Goal: Task Accomplishment & Management: Manage account settings

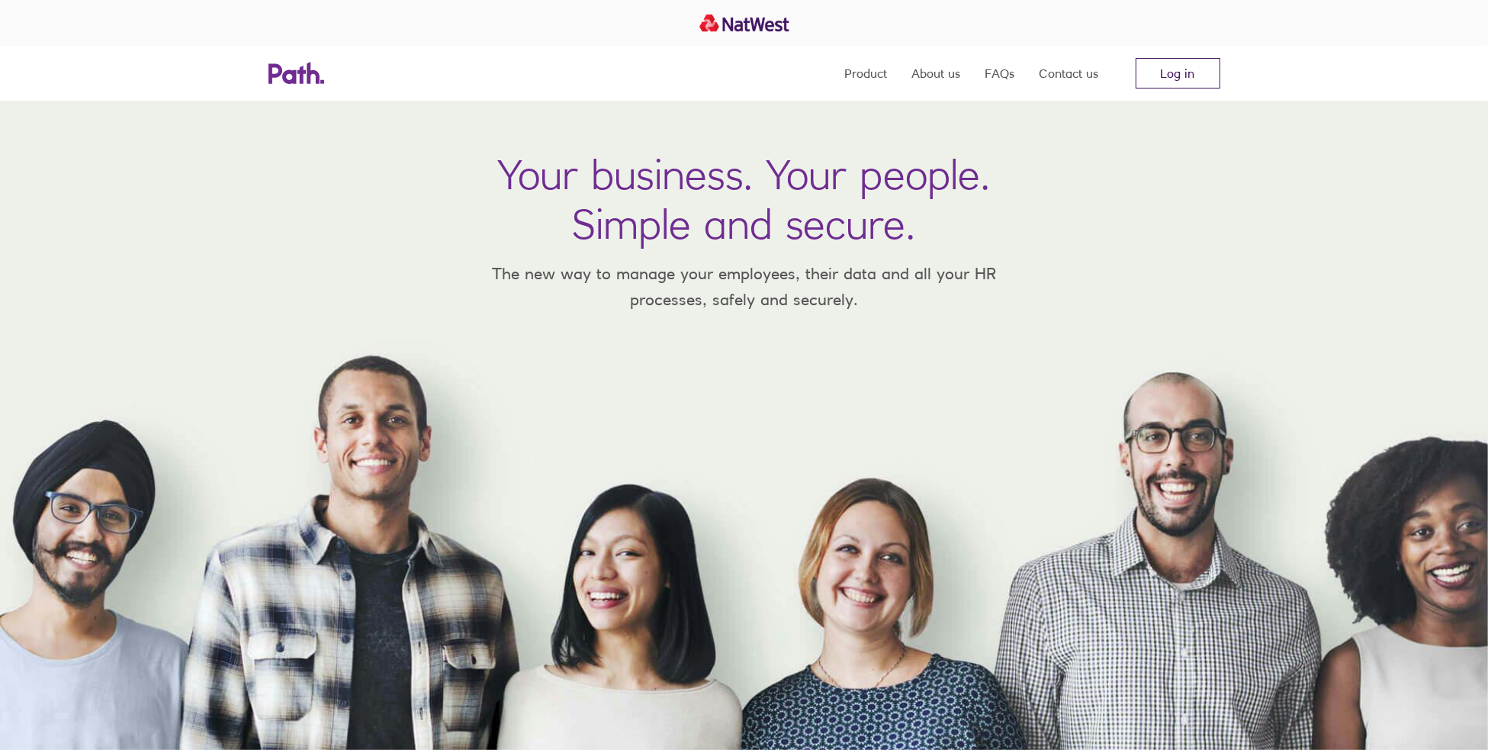
click at [1199, 63] on link "Log in" at bounding box center [1178, 73] width 85 height 31
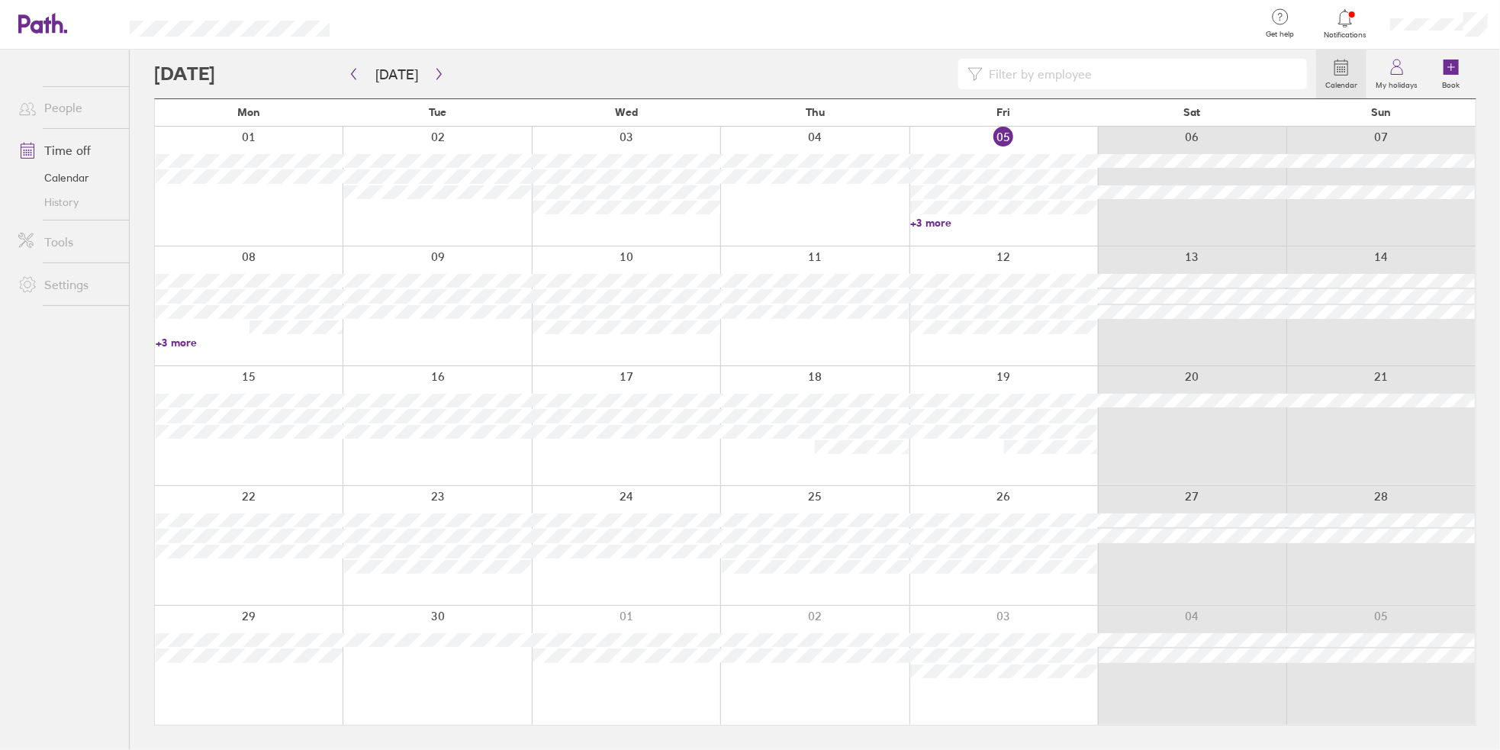
click at [188, 341] on link "+3 more" at bounding box center [249, 343] width 187 height 14
click at [105, 540] on ul "People Time off Calendar History Tools Settings" at bounding box center [64, 375] width 129 height 650
click at [1460, 14] on div at bounding box center [1439, 24] width 123 height 49
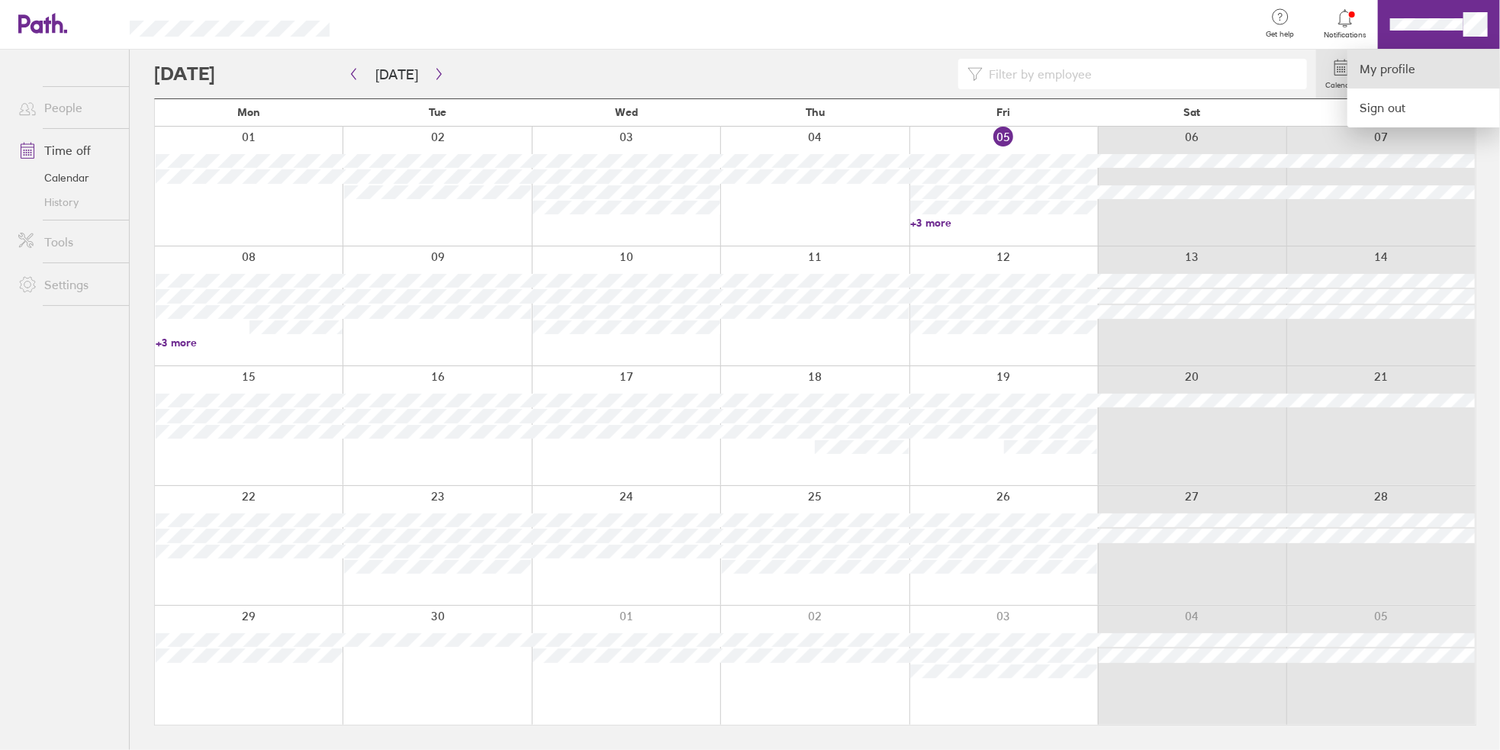
click at [1448, 66] on link "My profile" at bounding box center [1423, 69] width 153 height 39
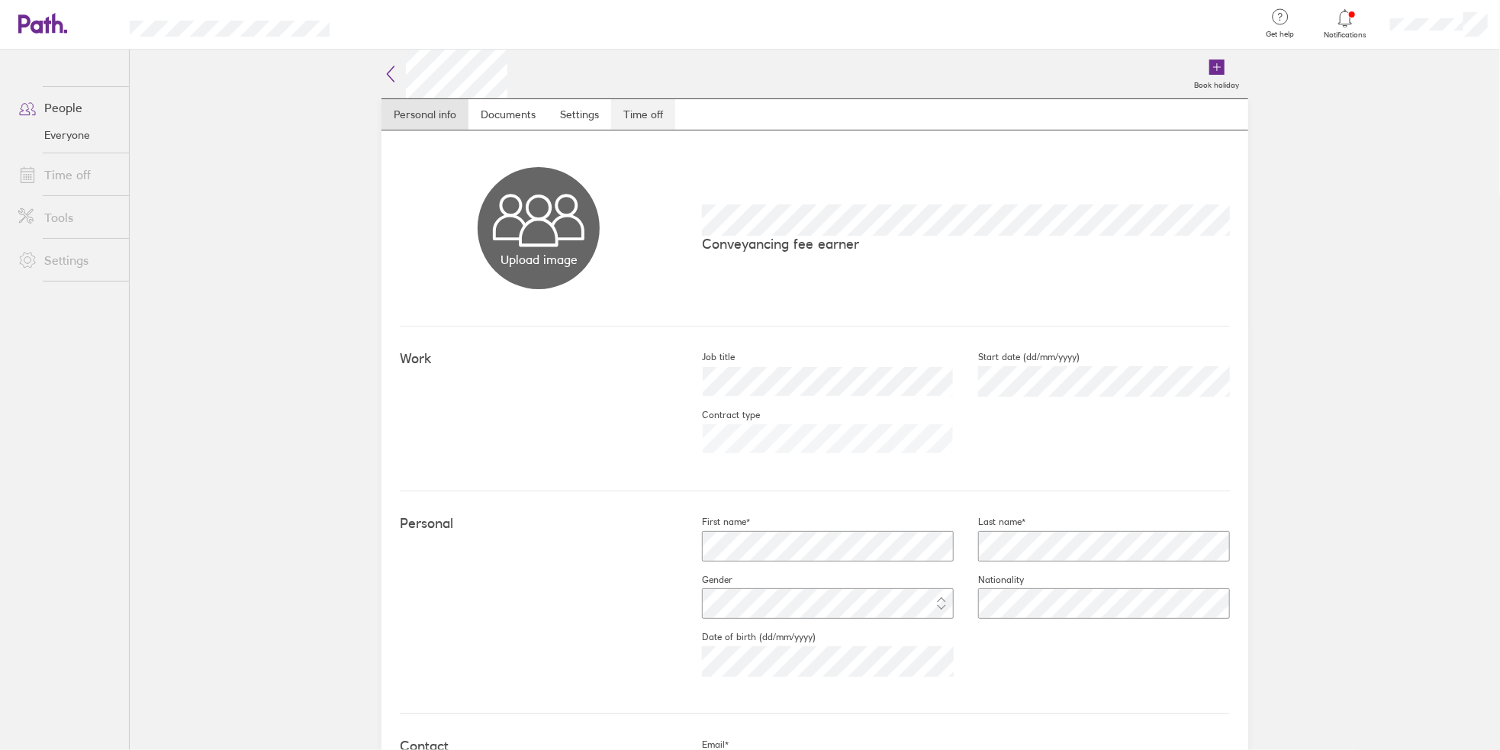
click at [650, 125] on link "Time off" at bounding box center [643, 114] width 64 height 31
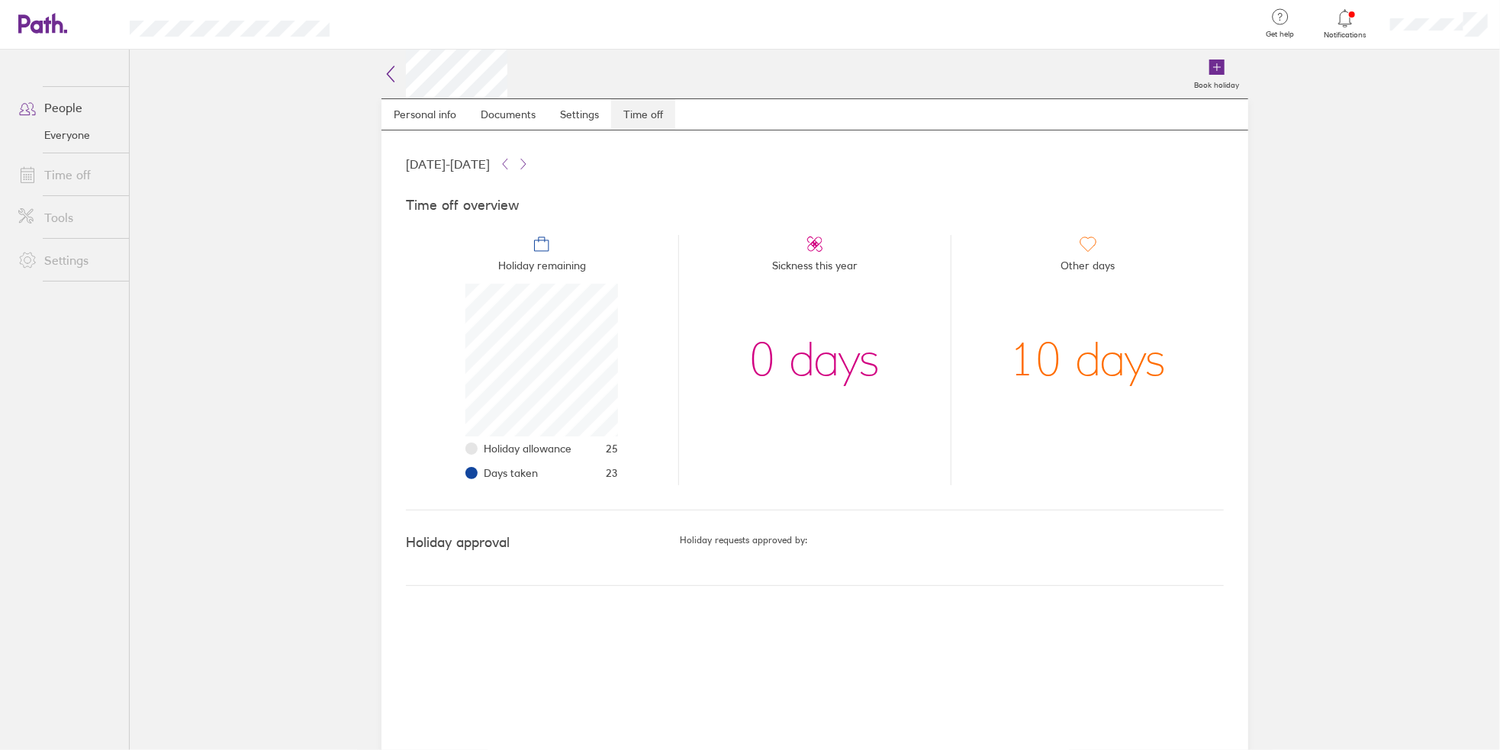
scroll to position [153, 153]
